Goal: Transaction & Acquisition: Purchase product/service

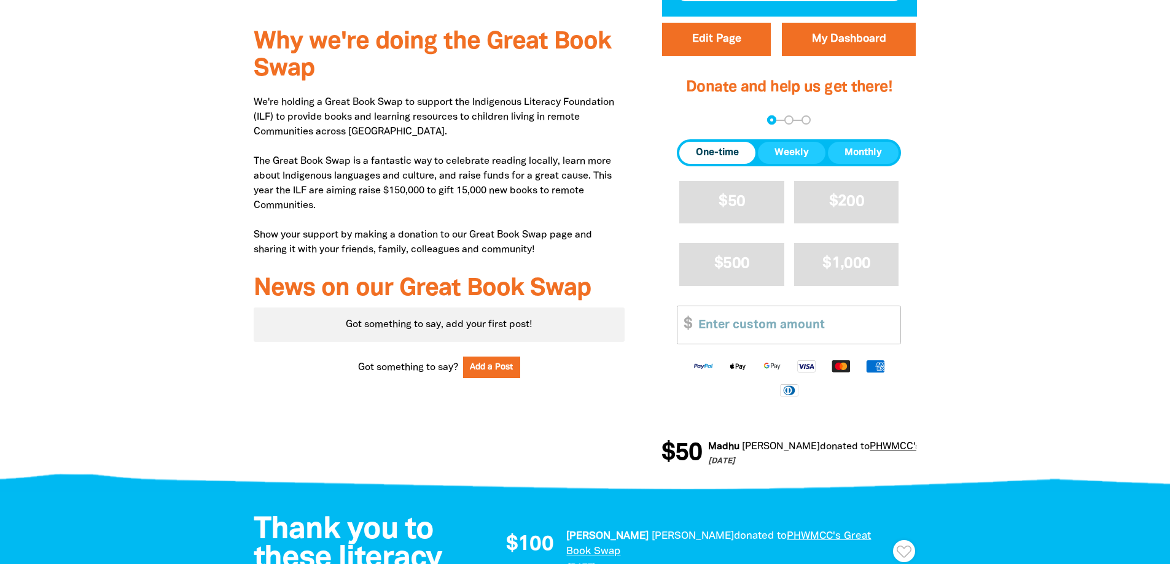
scroll to position [430, 0]
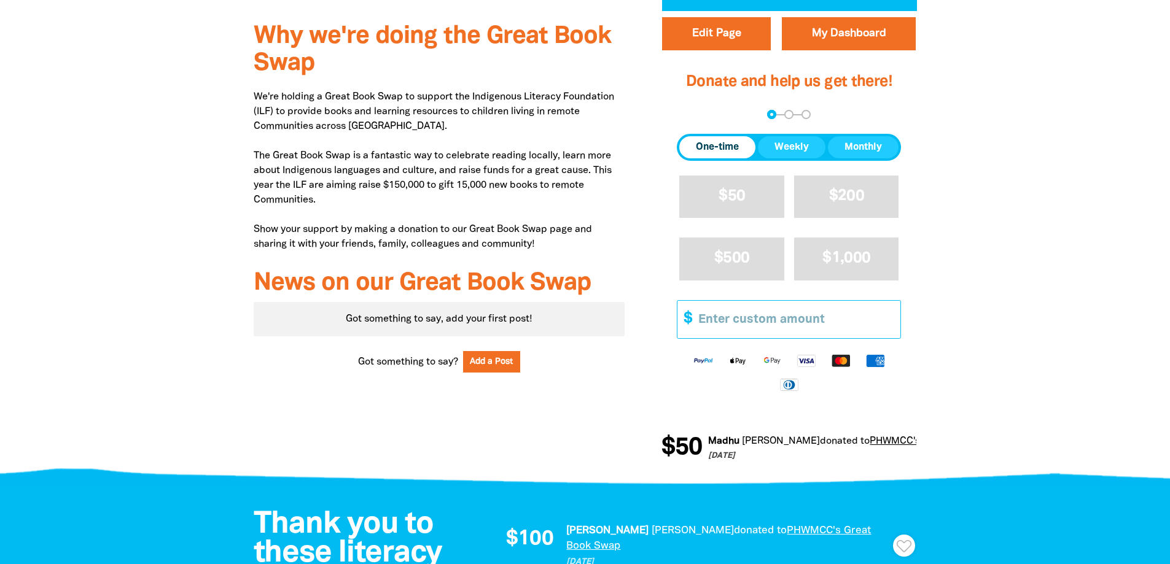
click at [798, 321] on input "Other Amount" at bounding box center [795, 319] width 211 height 37
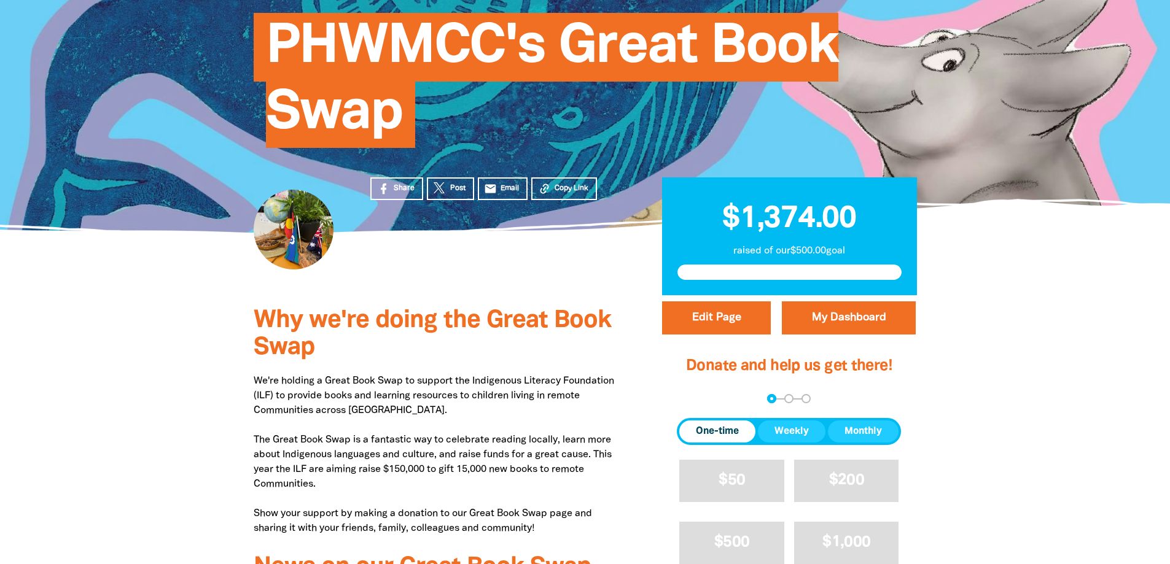
scroll to position [184, 0]
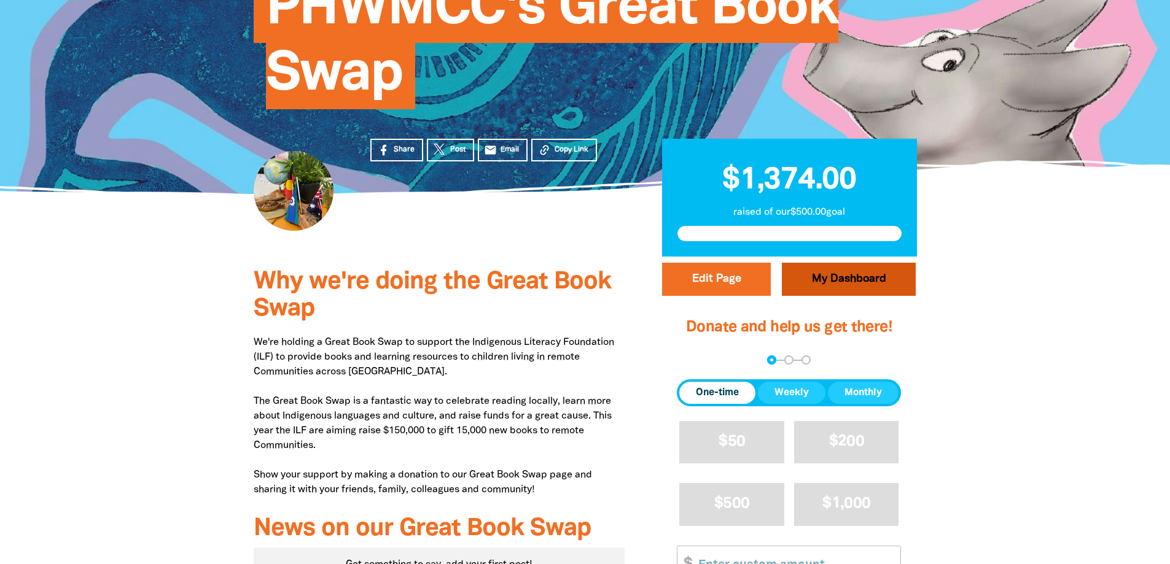
click at [815, 284] on link "My Dashboard" at bounding box center [849, 279] width 134 height 33
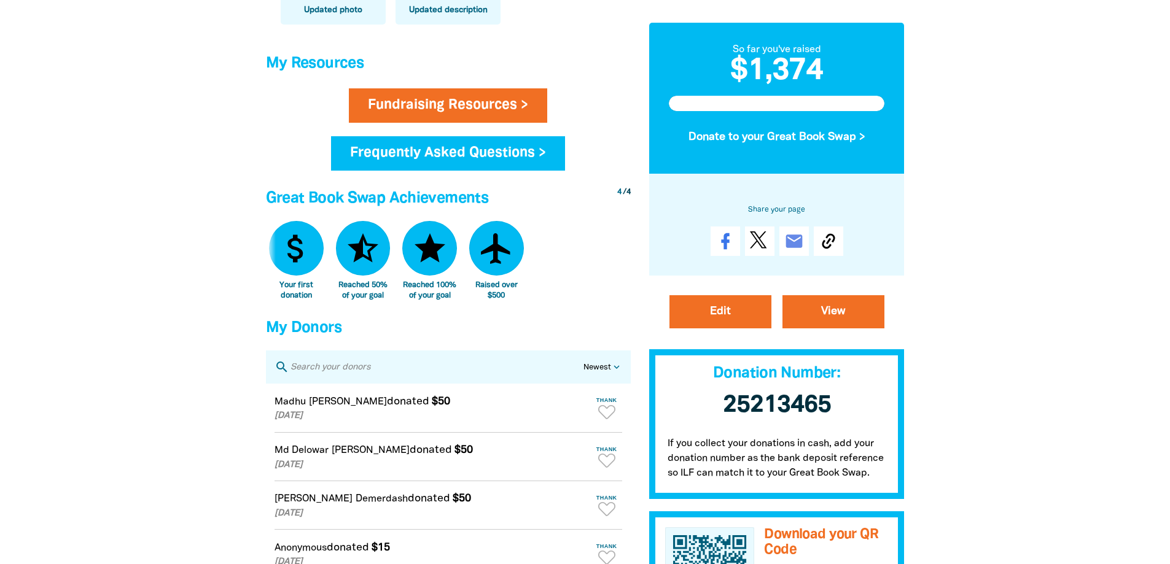
scroll to position [430, 0]
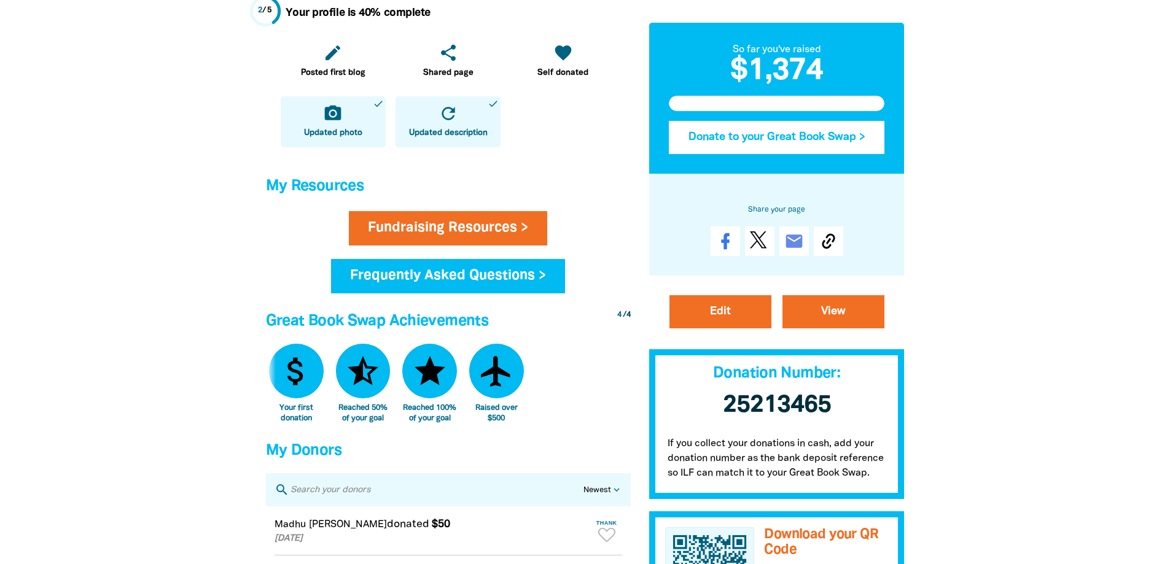
click at [792, 131] on button "Donate to your Great Book Swap >" at bounding box center [777, 137] width 216 height 33
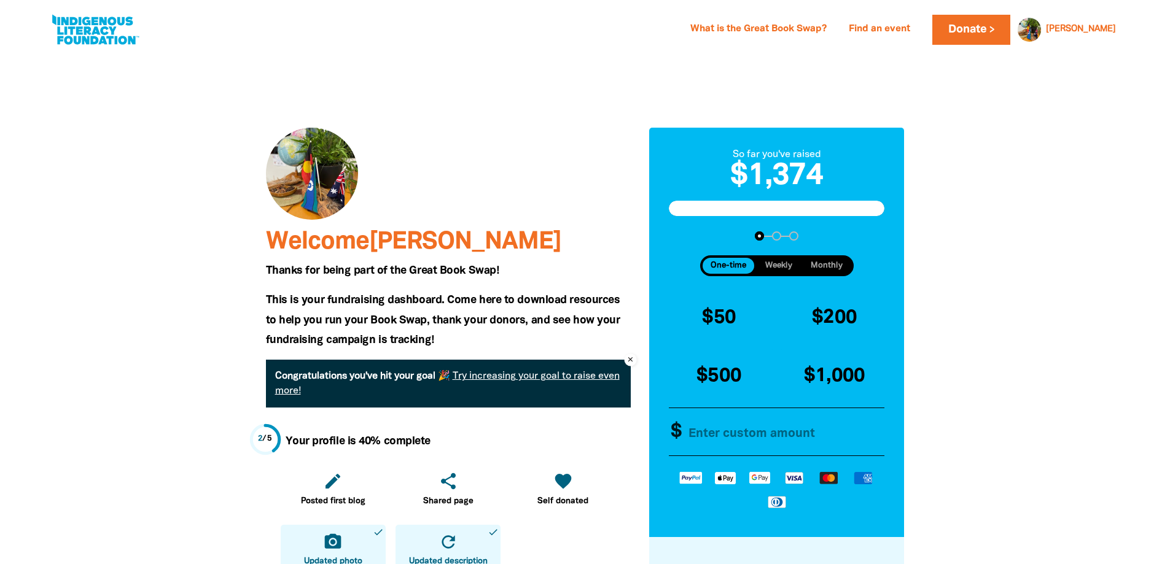
scroll to position [0, 0]
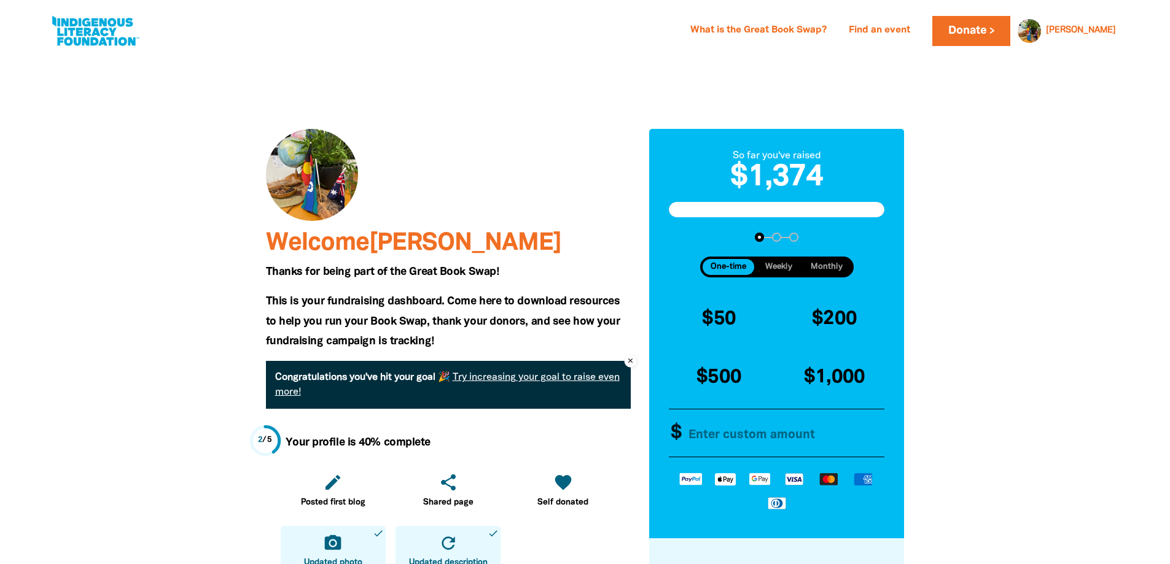
click at [104, 34] on link at bounding box center [95, 30] width 92 height 37
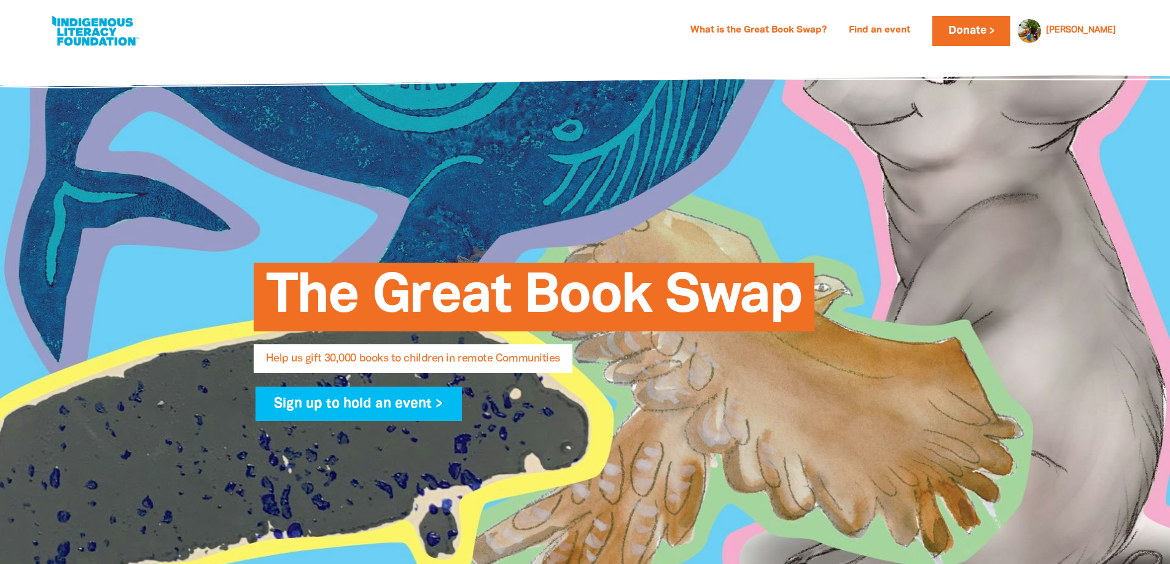
select select "AU"
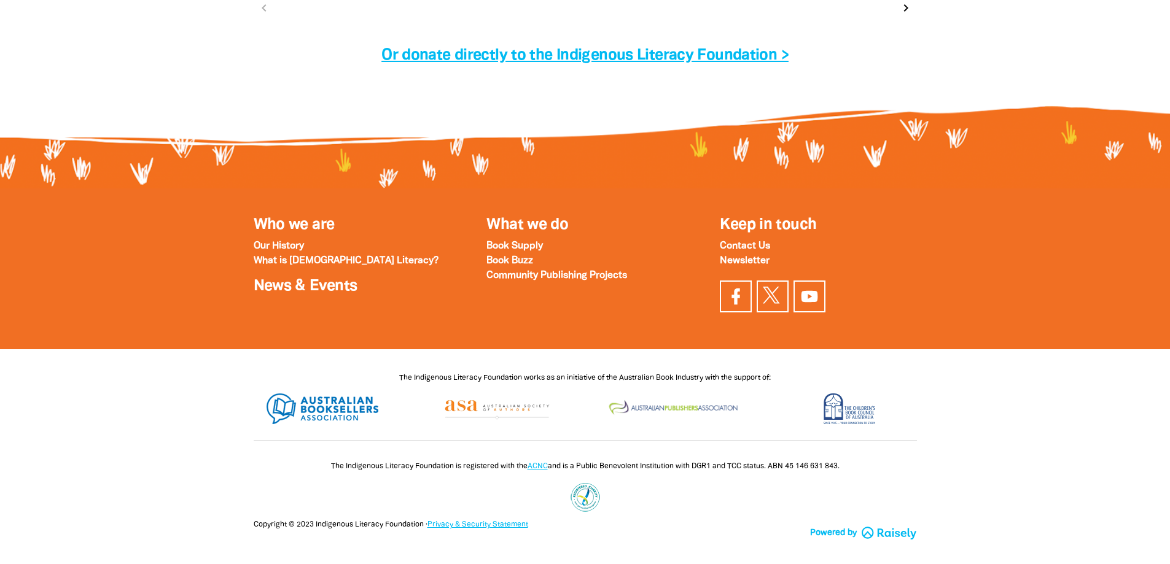
scroll to position [4095, 0]
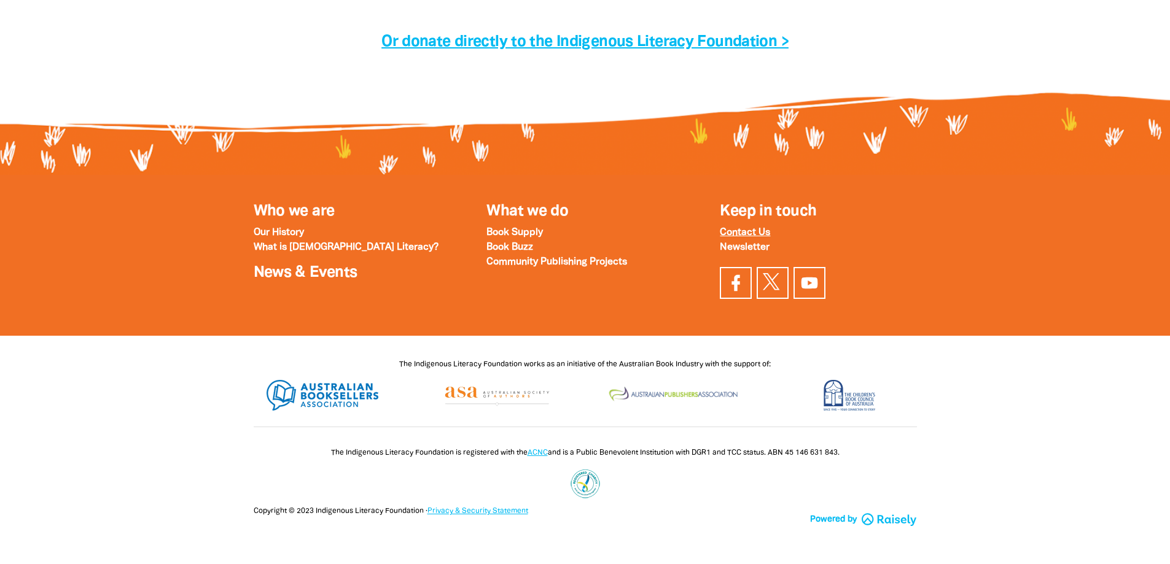
click at [745, 232] on strong "Contact Us" at bounding box center [745, 232] width 50 height 9
